Goal: Information Seeking & Learning: Check status

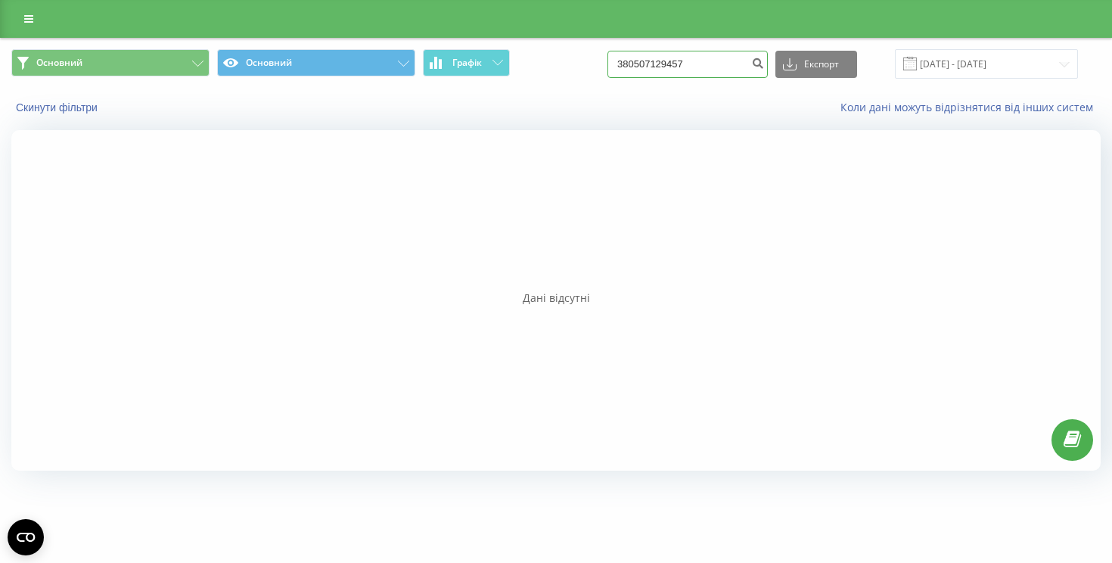
click at [714, 62] on input "380507129457" at bounding box center [688, 64] width 160 height 27
paste input "77056285104"
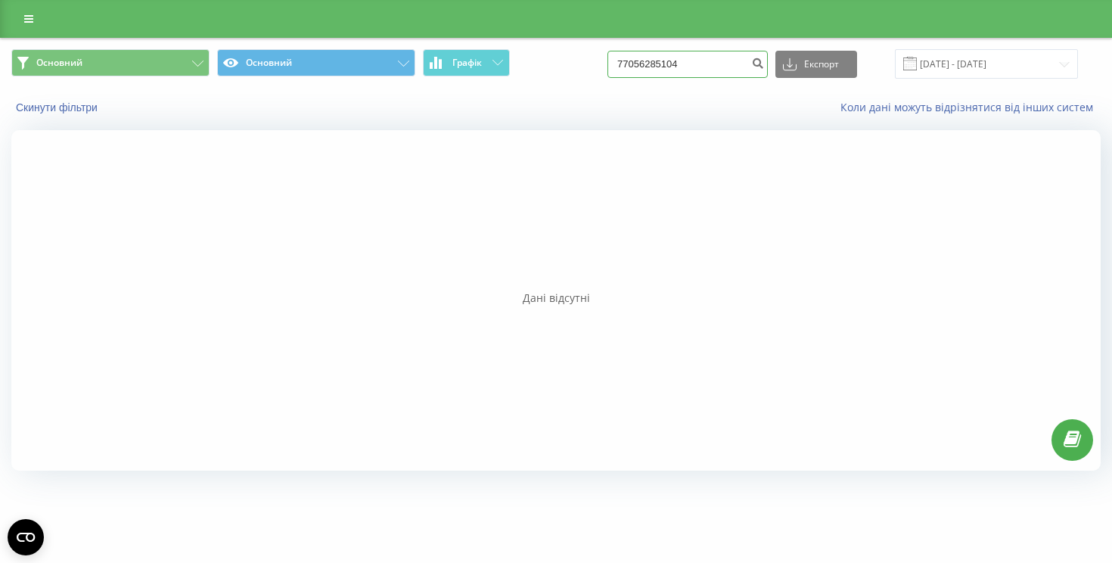
type input "77056285104"
